Goal: Information Seeking & Learning: Check status

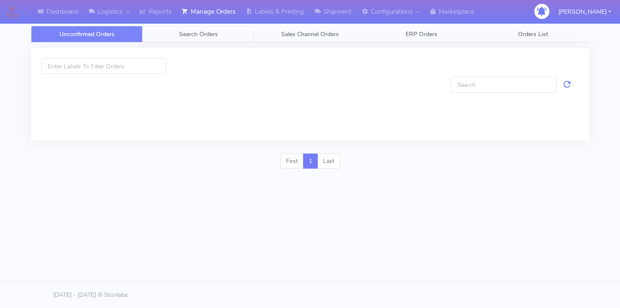
click at [229, 33] on link "Search Orders" at bounding box center [199, 34] width 112 height 17
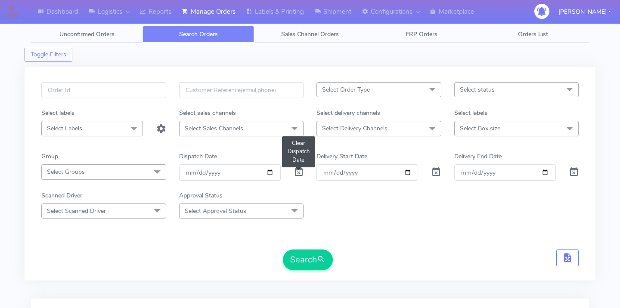
click at [299, 176] on span at bounding box center [299, 174] width 10 height 8
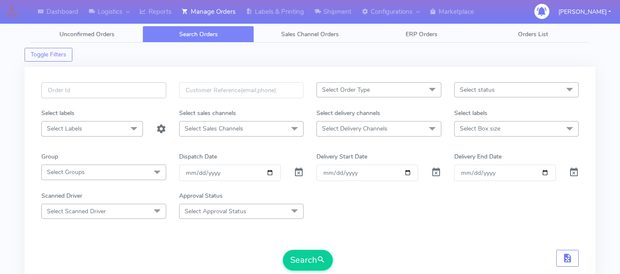
click at [148, 84] on input "text" at bounding box center [103, 90] width 125 height 16
paste input "1619811"
type input "1619811"
click at [321, 256] on span "submit" at bounding box center [321, 260] width 9 height 12
click at [114, 83] on input "1619811" at bounding box center [103, 90] width 125 height 16
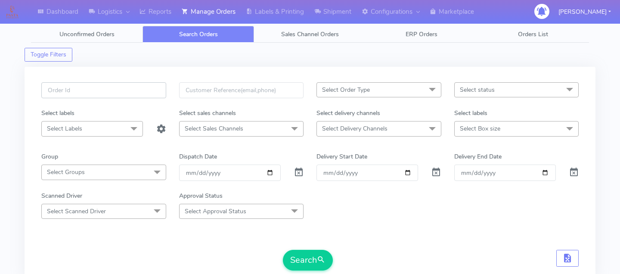
paste input "1617131"
type input "1617131"
click at [299, 252] on button "Search" at bounding box center [308, 260] width 50 height 21
click at [109, 88] on input "1617131" at bounding box center [103, 90] width 125 height 16
paste input "1621466"
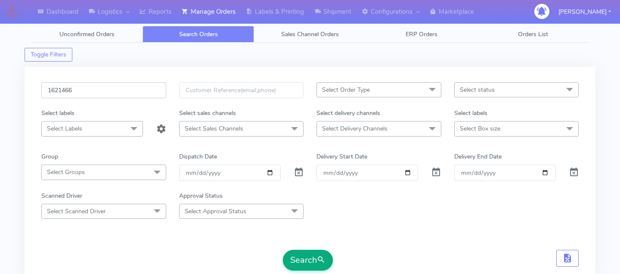
type input "1621466"
click at [307, 254] on button "Search" at bounding box center [308, 260] width 50 height 21
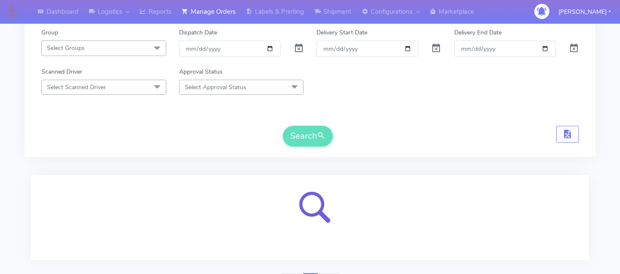
scroll to position [171, 0]
